Goal: Task Accomplishment & Management: Complete application form

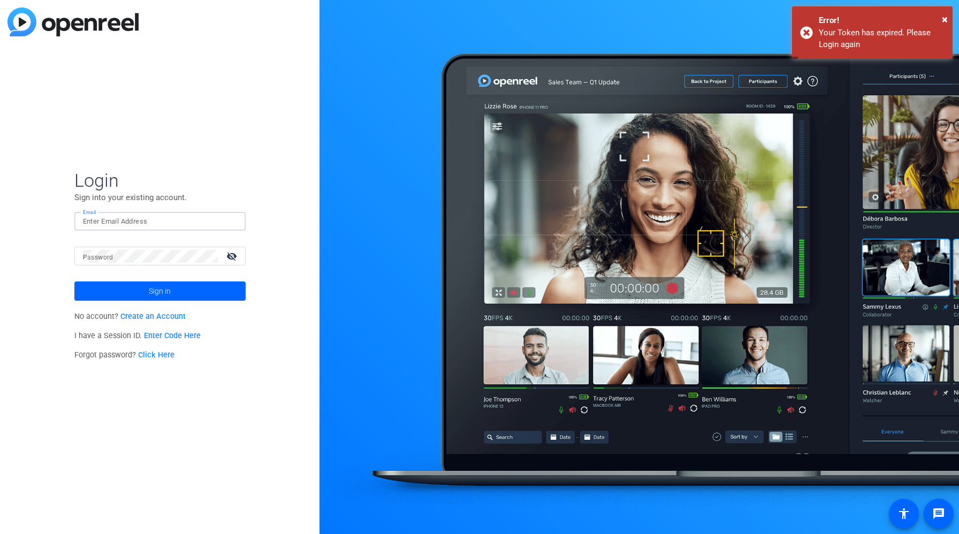
click at [110, 223] on input "Email" at bounding box center [160, 221] width 154 height 13
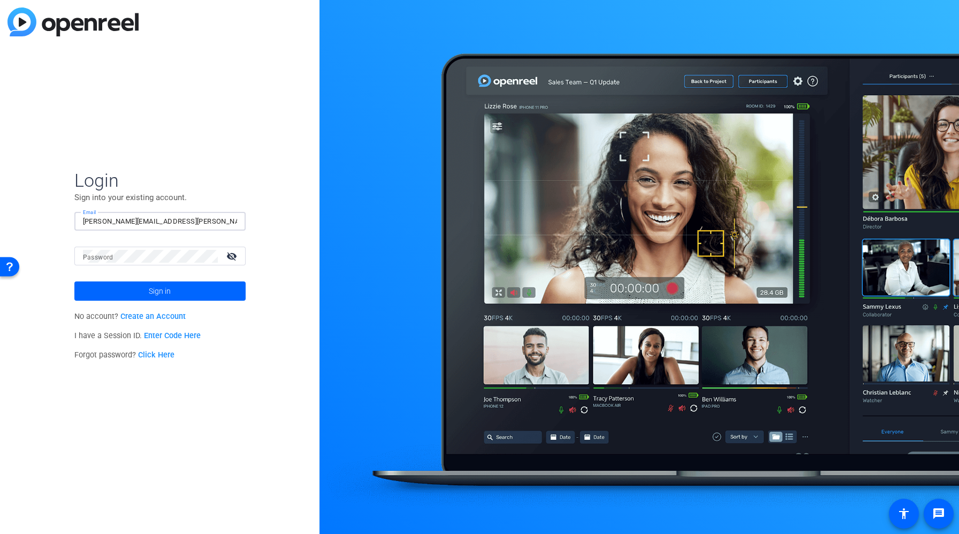
type input "[PERSON_NAME][EMAIL_ADDRESS][PERSON_NAME][DOMAIN_NAME]"
click at [92, 251] on div "Password visibility_off" at bounding box center [164, 256] width 163 height 19
click at [74, 282] on button "Sign in" at bounding box center [159, 291] width 171 height 19
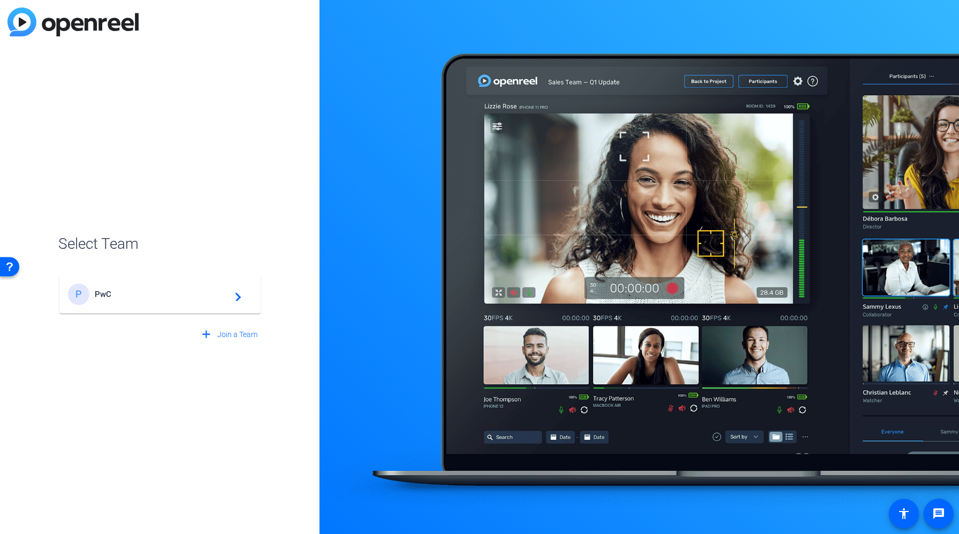
click at [150, 298] on span "PwC" at bounding box center [162, 295] width 134 height 10
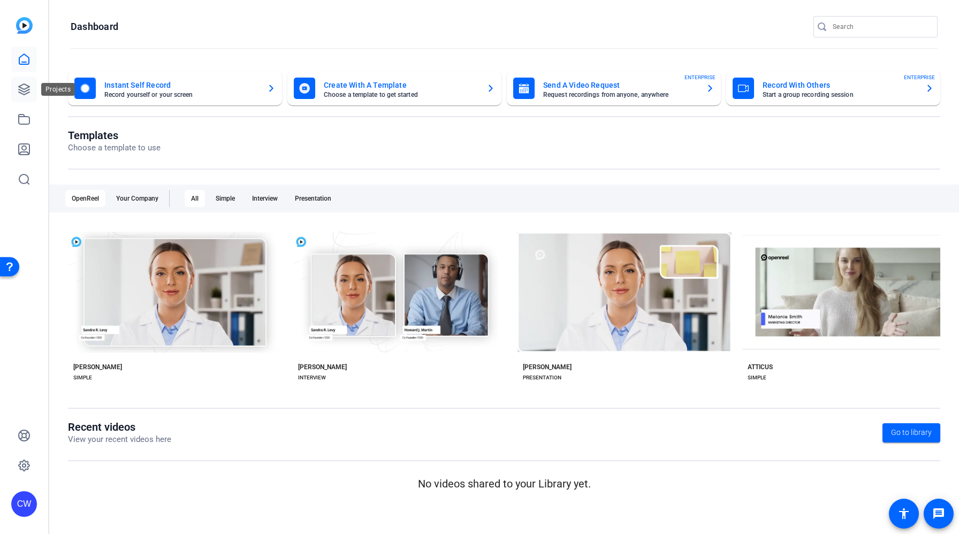
click at [35, 87] on link at bounding box center [24, 90] width 26 height 26
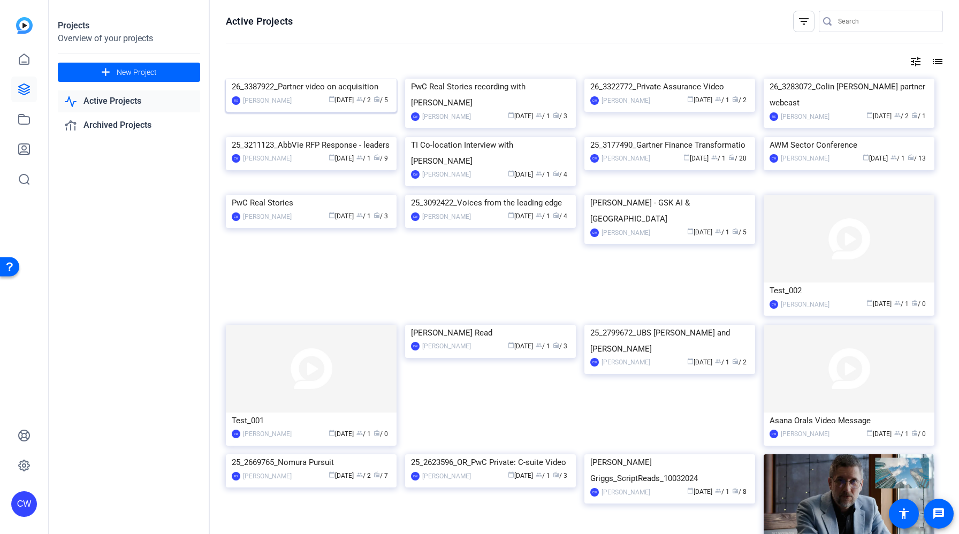
click at [319, 79] on img at bounding box center [311, 79] width 171 height 0
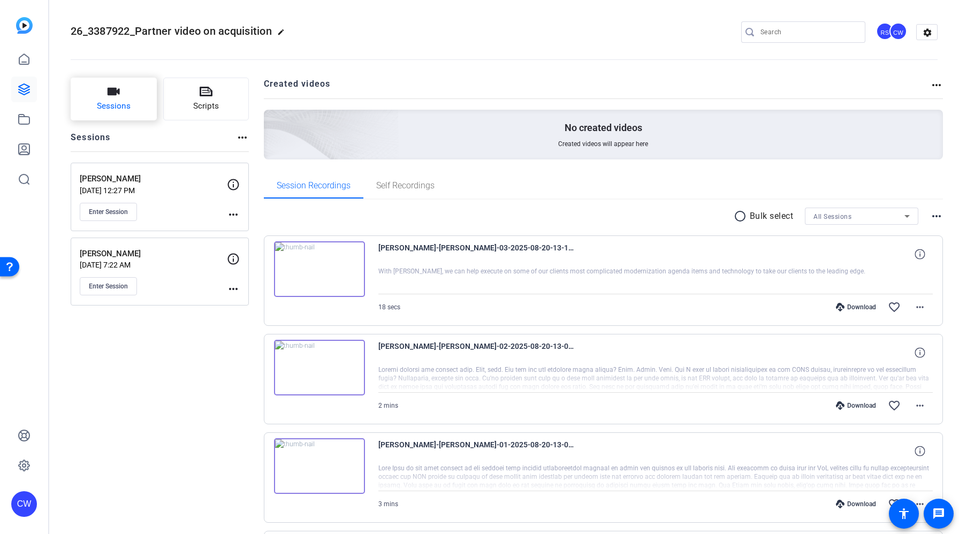
click at [113, 103] on span "Sessions" at bounding box center [114, 106] width 34 height 12
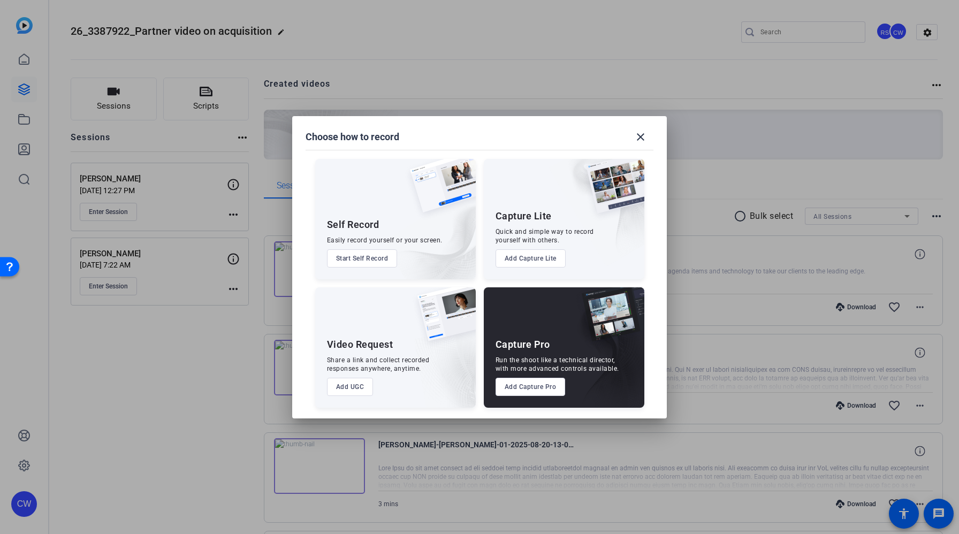
click at [534, 388] on button "Add Capture Pro" at bounding box center [531, 387] width 70 height 18
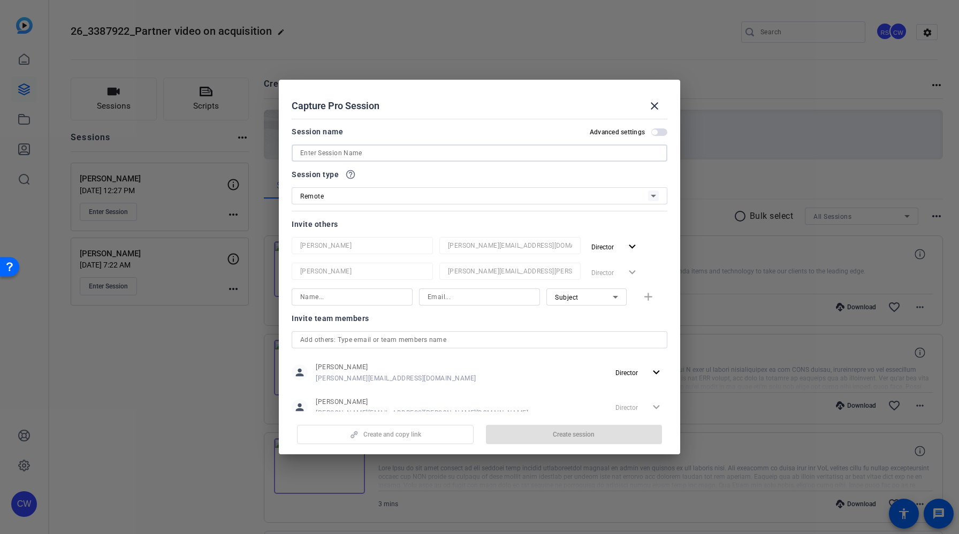
click at [340, 152] on input at bounding box center [479, 153] width 359 height 13
paste input "[PERSON_NAME]"
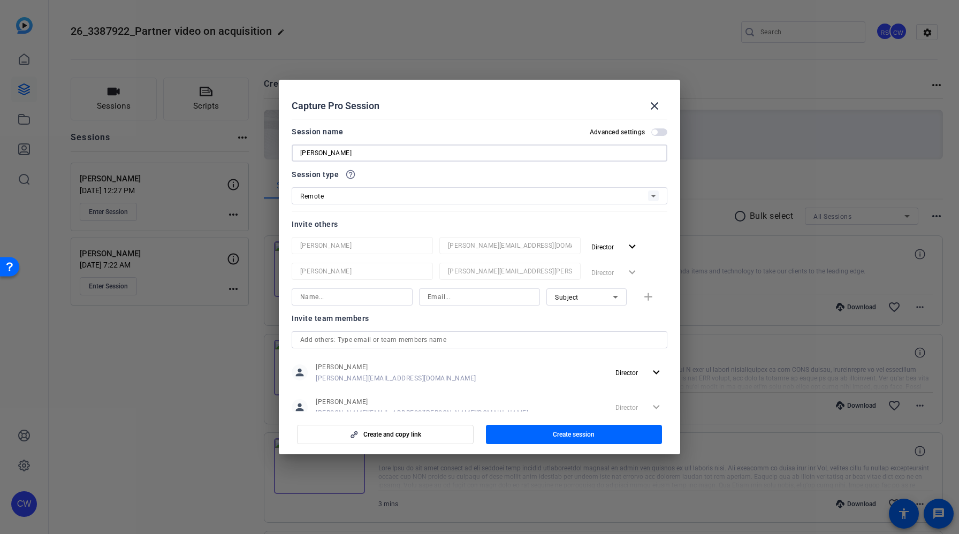
type input "[PERSON_NAME]"
click at [385, 231] on div "Invite others [PERSON_NAME] [PERSON_NAME][EMAIL_ADDRESS][DOMAIN_NAME] Director …" at bounding box center [480, 262] width 376 height 88
click at [346, 297] on input at bounding box center [352, 297] width 104 height 13
type input "[PERSON_NAME]"
click at [462, 297] on input at bounding box center [480, 297] width 104 height 13
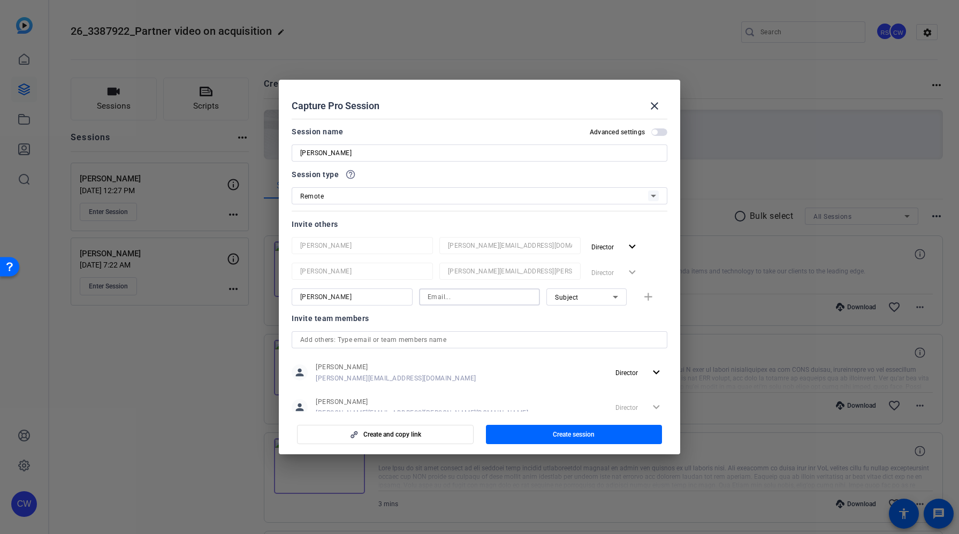
paste input "[PERSON_NAME][DOMAIN_NAME][EMAIL_ADDRESS][PERSON_NAME][DOMAIN_NAME]"
type input "[PERSON_NAME][DOMAIN_NAME][EMAIL_ADDRESS][PERSON_NAME][DOMAIN_NAME]"
click at [586, 294] on div "Subject" at bounding box center [584, 297] width 58 height 13
click at [585, 338] on mat-option "Watcher" at bounding box center [586, 335] width 80 height 17
click at [648, 296] on mat-icon "add" at bounding box center [648, 297] width 13 height 13
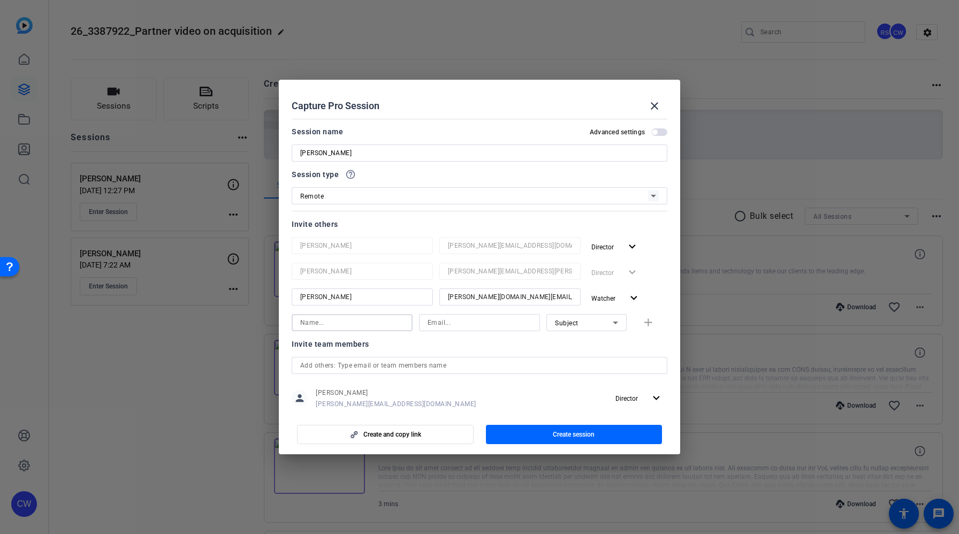
click at [356, 322] on input at bounding box center [352, 322] width 104 height 13
paste input "[PERSON_NAME][EMAIL_ADDRESS][PERSON_NAME][DOMAIN_NAME]"
type input "[PERSON_NAME][EMAIL_ADDRESS][PERSON_NAME][DOMAIN_NAME]"
click at [436, 320] on input at bounding box center [480, 322] width 104 height 13
paste input "[PERSON_NAME][EMAIL_ADDRESS][PERSON_NAME][DOMAIN_NAME]"
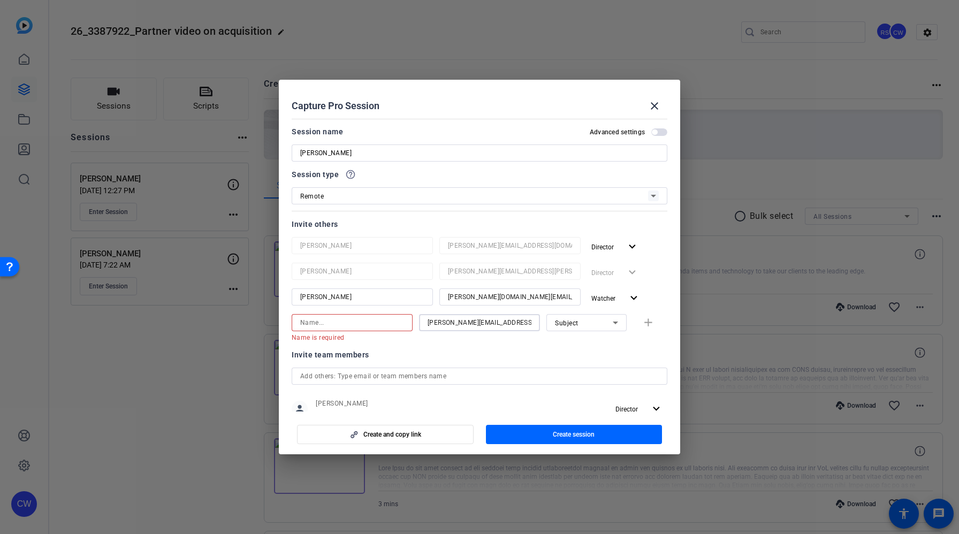
type input "[PERSON_NAME][EMAIL_ADDRESS][PERSON_NAME][DOMAIN_NAME]"
click at [374, 320] on input at bounding box center [352, 322] width 104 height 13
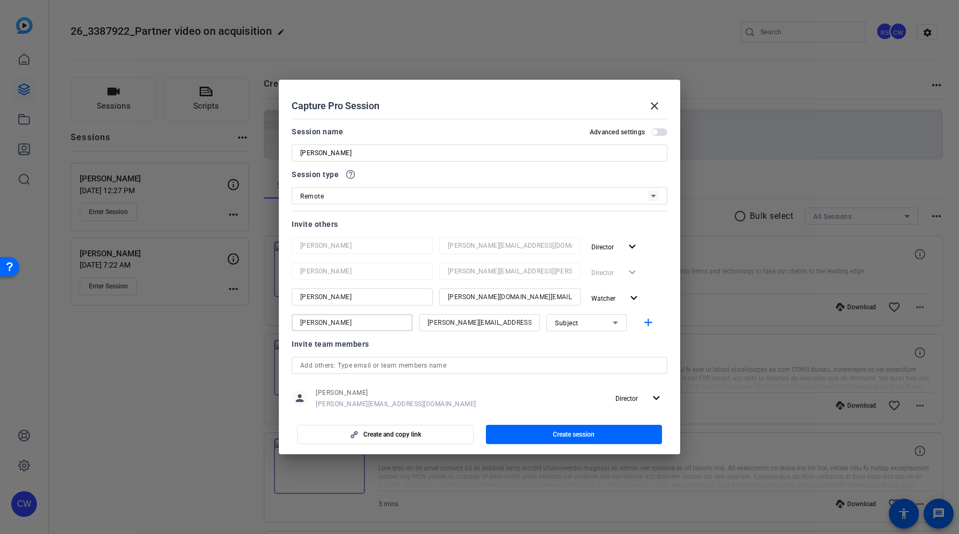
type input "[PERSON_NAME]"
click at [596, 317] on div "Subject" at bounding box center [584, 322] width 58 height 13
click at [581, 356] on mat-option "Watcher" at bounding box center [586, 361] width 80 height 17
click at [647, 321] on mat-icon "add" at bounding box center [648, 322] width 13 height 13
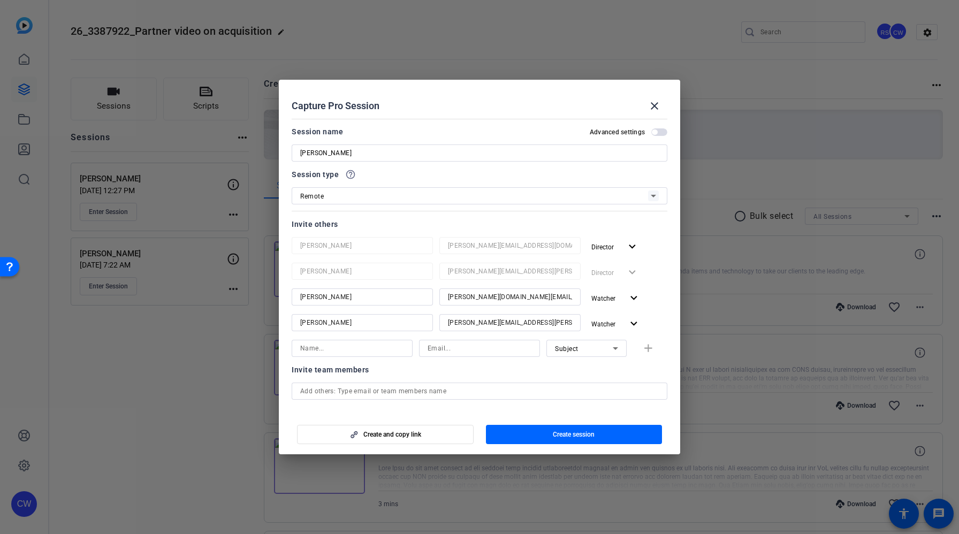
click at [350, 347] on input at bounding box center [352, 348] width 104 height 13
type input "[PERSON_NAME]"
click at [449, 347] on input at bounding box center [480, 348] width 104 height 13
paste input "[PERSON_NAME][EMAIL_ADDRESS][PERSON_NAME][DOMAIN_NAME]"
type input "[PERSON_NAME][EMAIL_ADDRESS][PERSON_NAME][DOMAIN_NAME]"
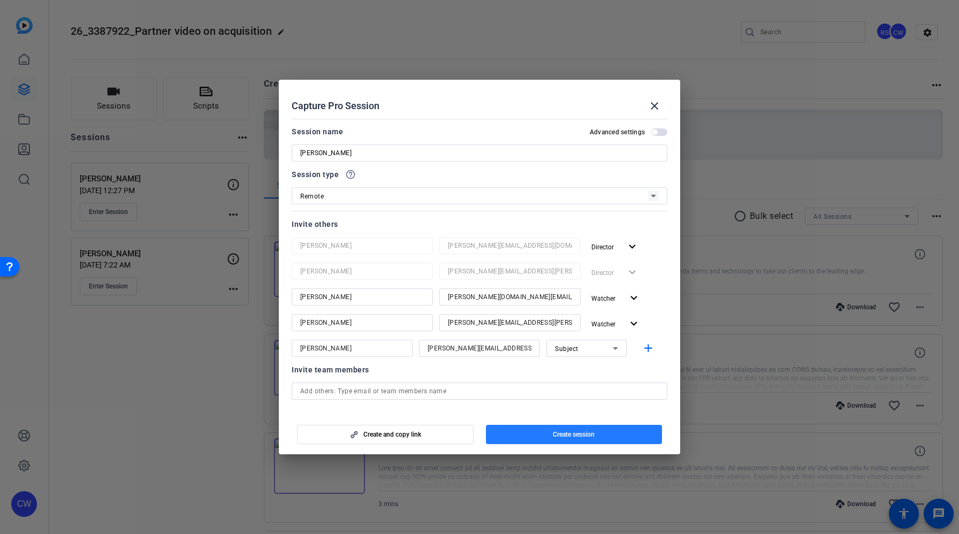
click at [555, 438] on span "Create session" at bounding box center [574, 434] width 42 height 9
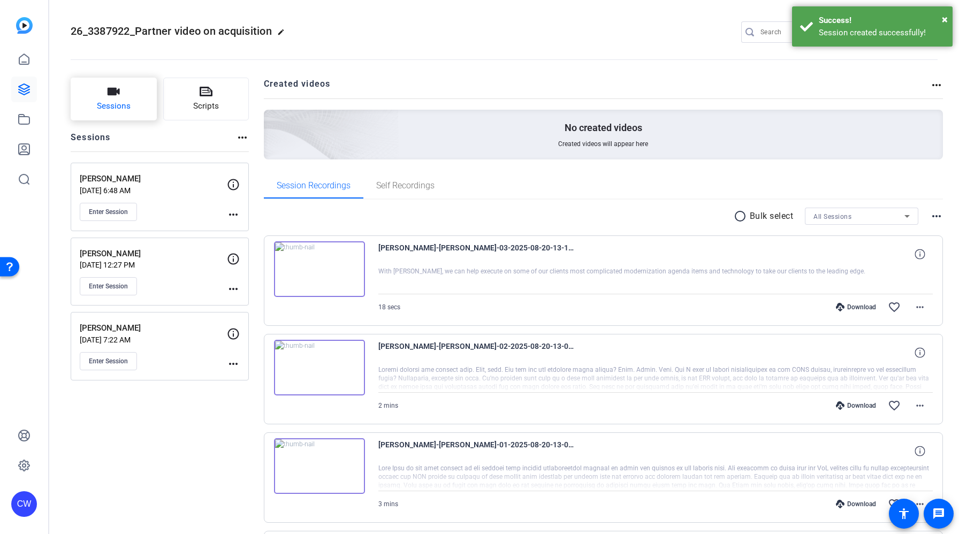
click at [109, 108] on span "Sessions" at bounding box center [114, 106] width 34 height 12
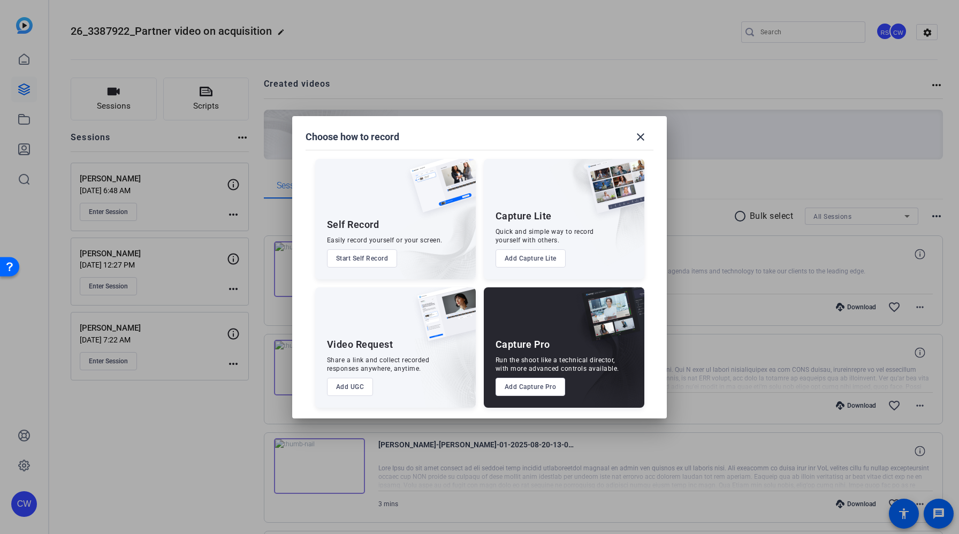
click at [542, 385] on button "Add Capture Pro" at bounding box center [531, 387] width 70 height 18
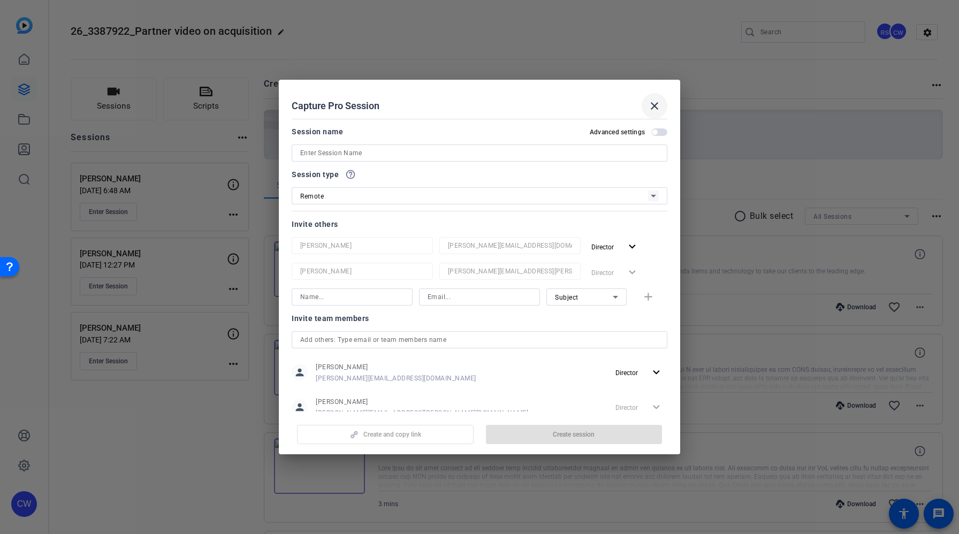
click at [655, 102] on mat-icon "close" at bounding box center [654, 106] width 13 height 13
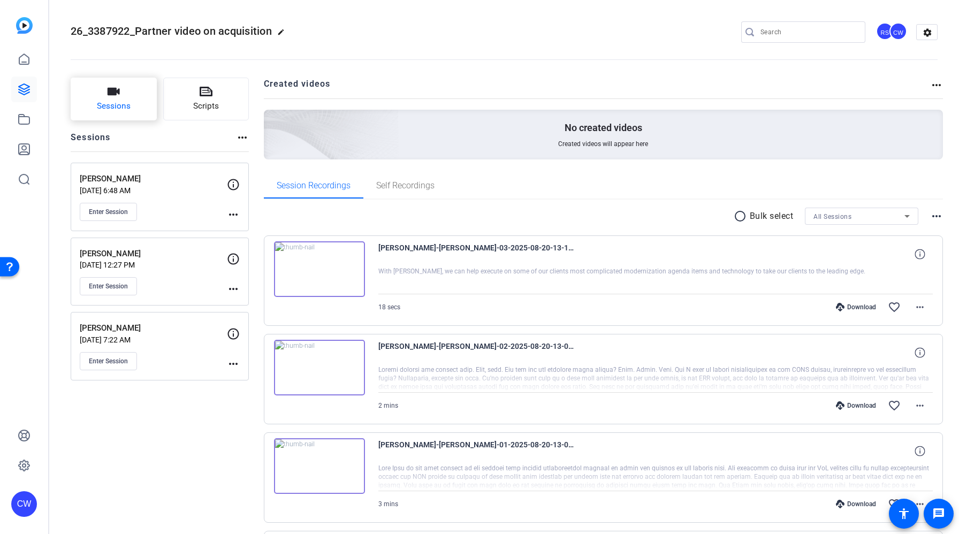
click at [127, 100] on span "Sessions" at bounding box center [114, 106] width 34 height 12
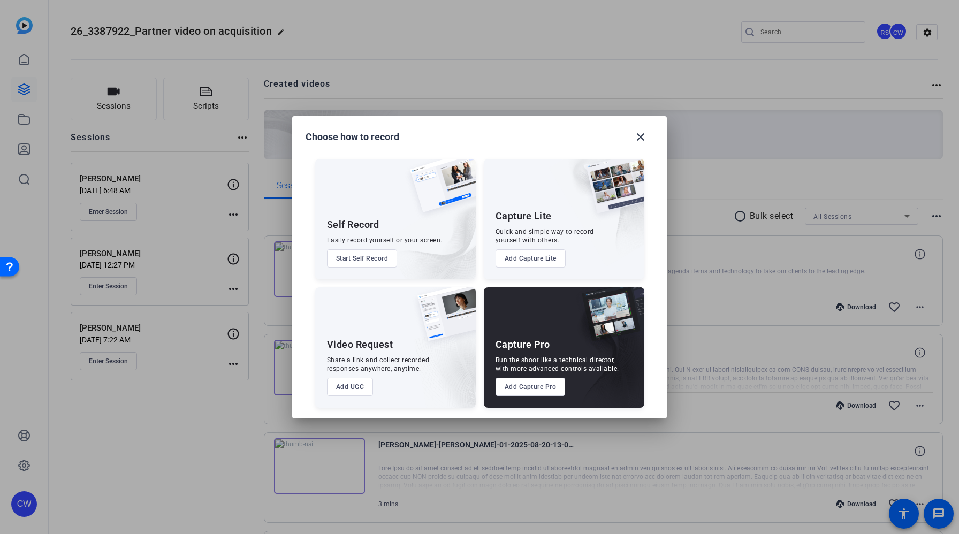
click at [532, 384] on button "Add Capture Pro" at bounding box center [531, 387] width 70 height 18
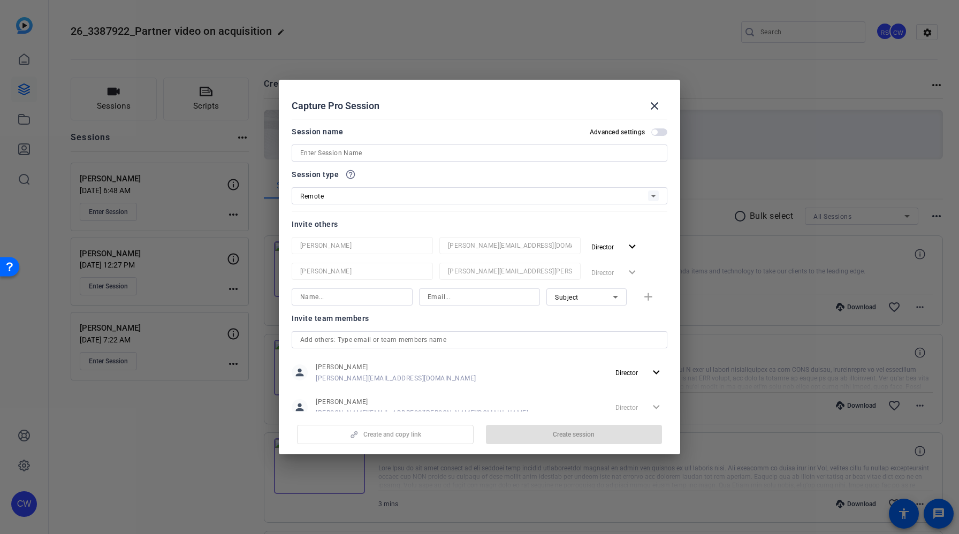
click at [460, 299] on input at bounding box center [480, 297] width 104 height 13
paste input "[PERSON_NAME][EMAIL_ADDRESS][PERSON_NAME][DOMAIN_NAME]"
type input "[PERSON_NAME][EMAIL_ADDRESS][PERSON_NAME][DOMAIN_NAME]"
click at [354, 298] on input at bounding box center [352, 297] width 104 height 13
type input "[PERSON_NAME]"
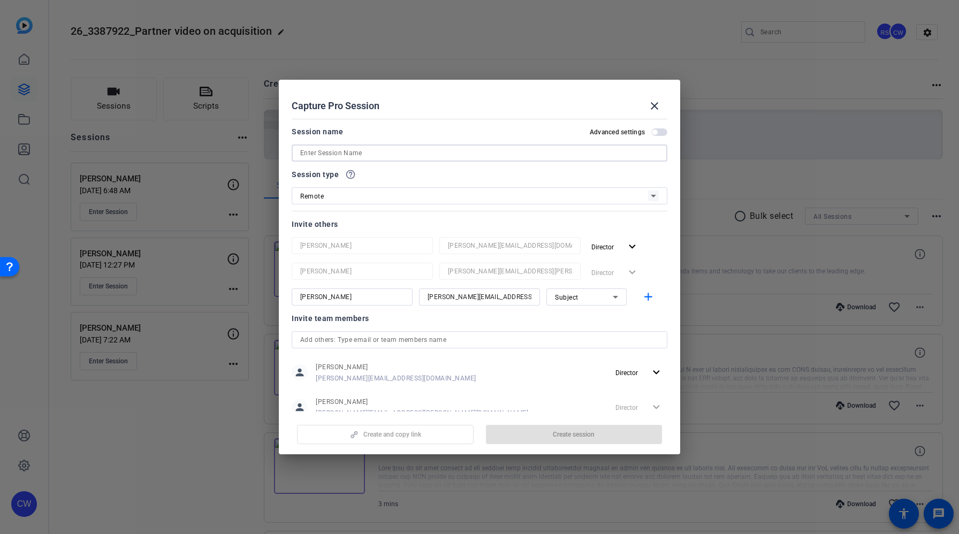
click at [338, 156] on input at bounding box center [479, 153] width 359 height 13
paste input "[PERSON_NAME][EMAIL_ADDRESS][PERSON_NAME][DOMAIN_NAME]"
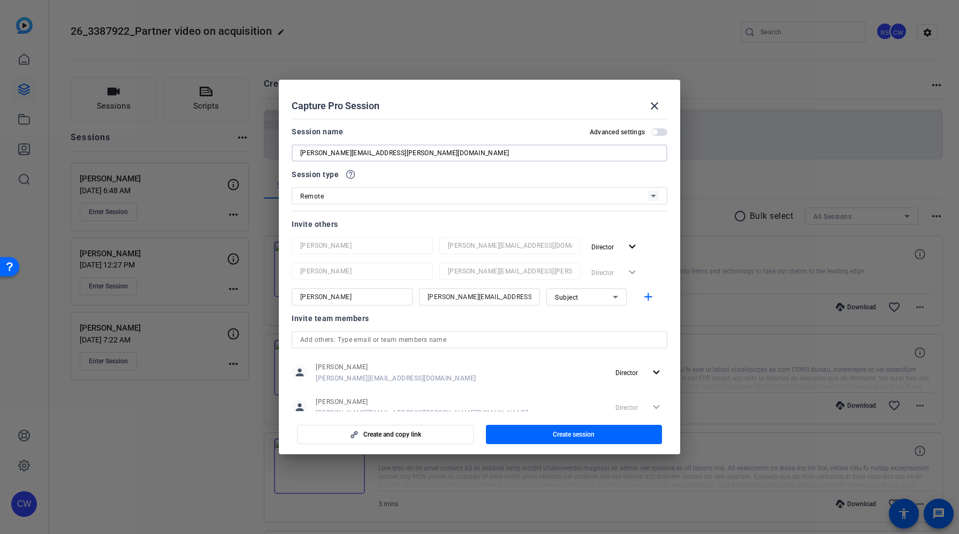
drag, startPoint x: 321, startPoint y: 153, endPoint x: 280, endPoint y: 153, distance: 40.7
click at [280, 153] on mat-dialog-content "Session name Advanced settings [PERSON_NAME][EMAIL_ADDRESS][PERSON_NAME][DOMAIN…" at bounding box center [479, 263] width 401 height 297
click at [386, 150] on input "[PERSON_NAME] .[EMAIL_ADDRESS][DOMAIN_NAME]" at bounding box center [479, 153] width 359 height 13
type input "[PERSON_NAME]"
click at [460, 124] on mat-dialog-content "Session name Advanced settings [PERSON_NAME] Session type help_outline Remote I…" at bounding box center [479, 263] width 401 height 297
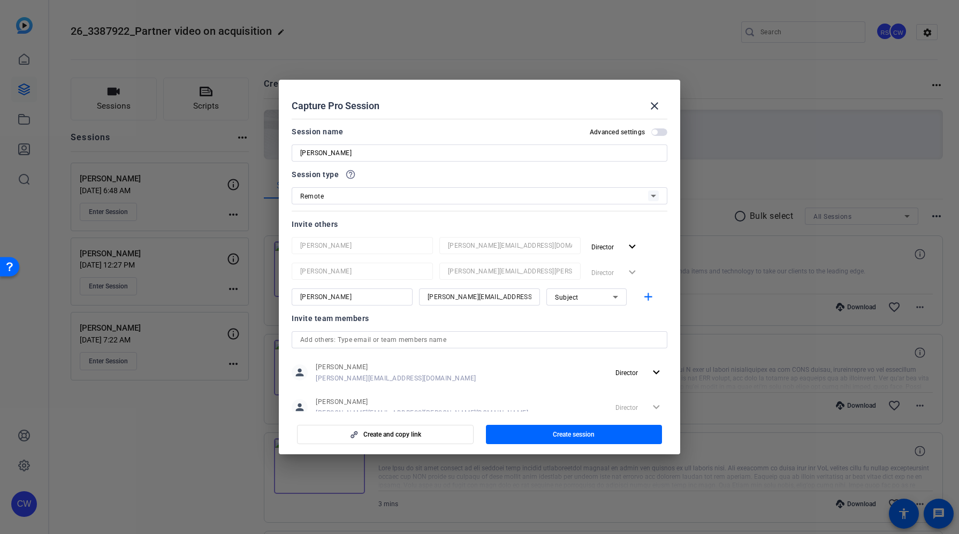
scroll to position [9, 0]
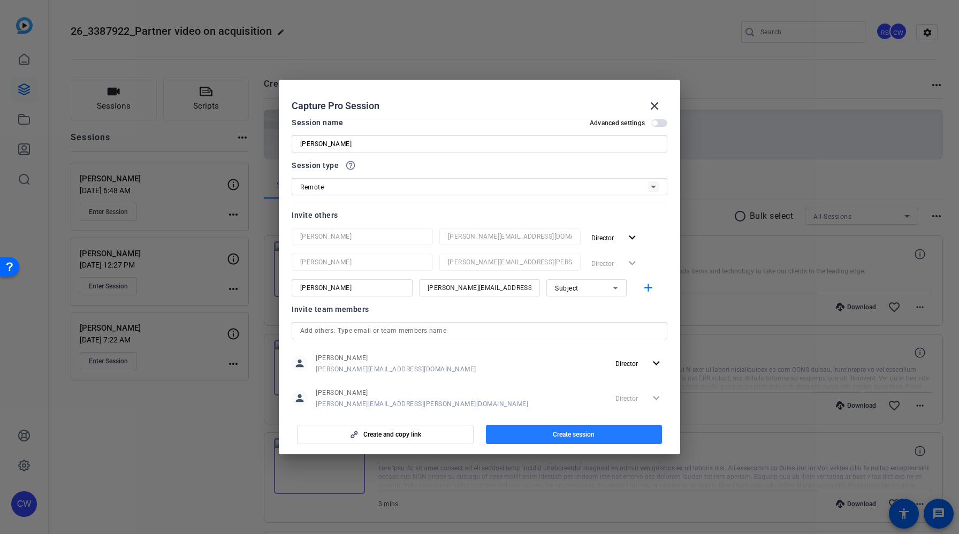
click at [563, 434] on span "Create session" at bounding box center [574, 434] width 42 height 9
